Goal: Task Accomplishment & Management: Use online tool/utility

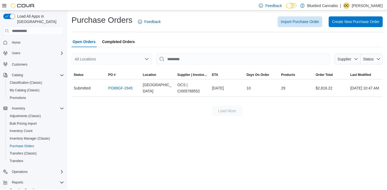
scroll to position [38, 0]
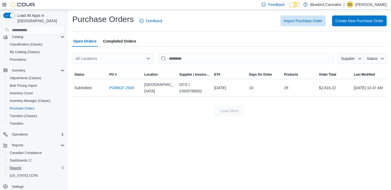
click at [20, 166] on span "Reports" at bounding box center [15, 168] width 11 height 4
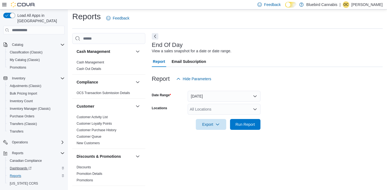
scroll to position [4, 0]
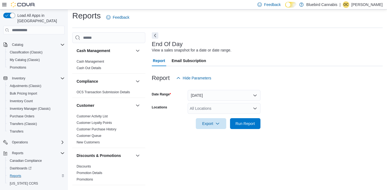
click at [233, 111] on div "All Locations" at bounding box center [224, 108] width 73 height 11
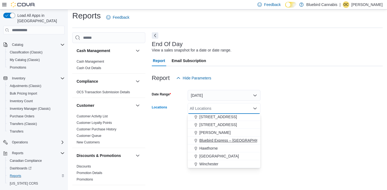
drag, startPoint x: 212, startPoint y: 148, endPoint x: 223, endPoint y: 146, distance: 11.2
click at [211, 148] on span "Hawthorne" at bounding box center [208, 148] width 18 height 5
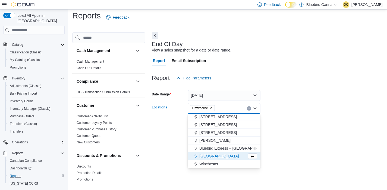
click at [285, 133] on div at bounding box center [267, 132] width 231 height 7
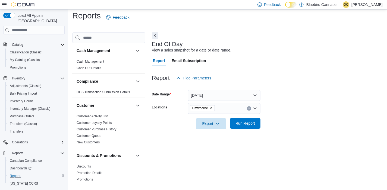
click at [241, 124] on span "Run Report" at bounding box center [246, 123] width 20 height 5
